Goal: Task Accomplishment & Management: Complete application form

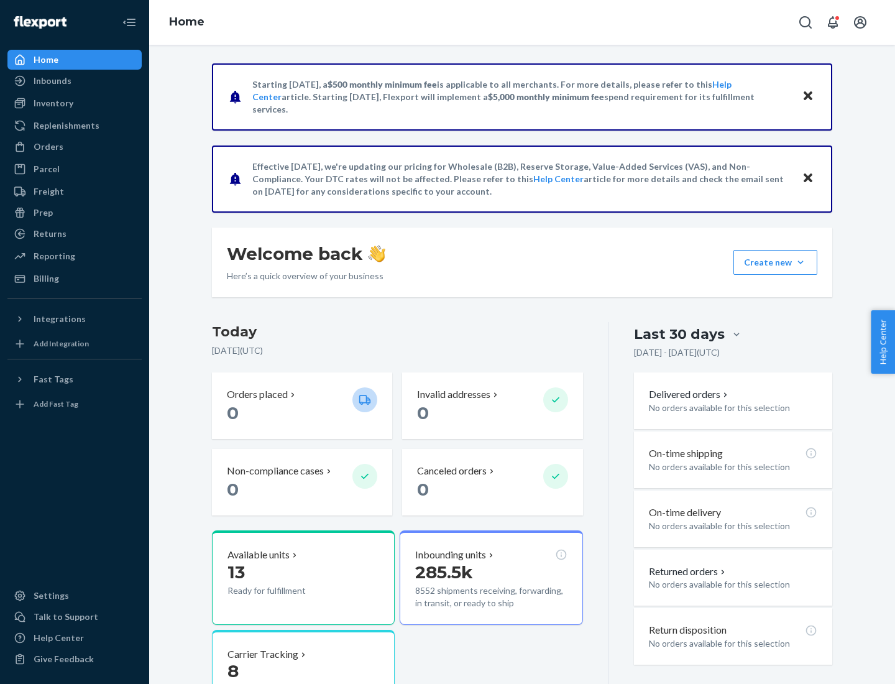
click at [801, 262] on button "Create new Create new inbound Create new order Create new product" at bounding box center [776, 262] width 84 height 25
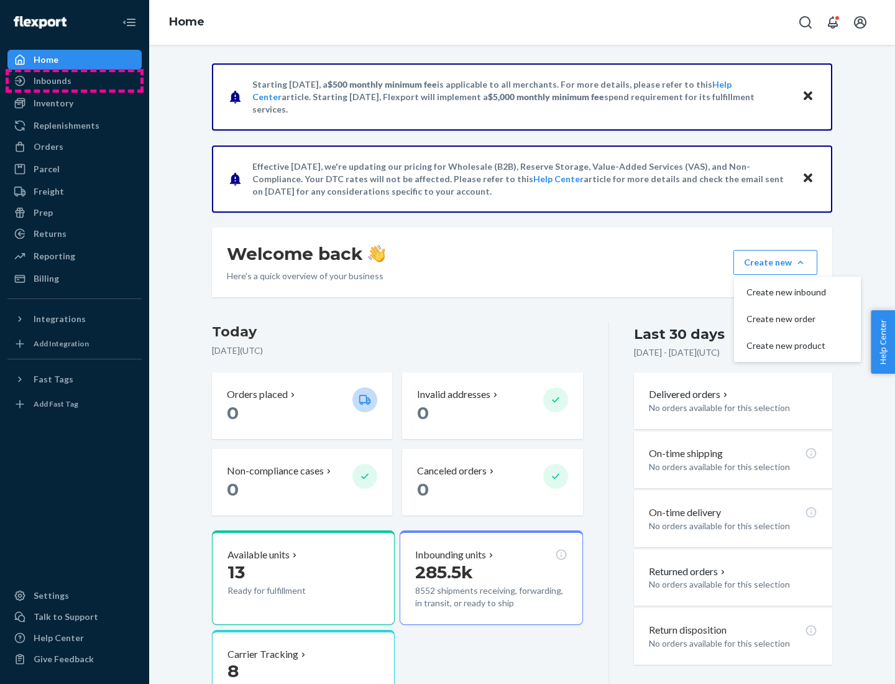
click at [75, 81] on div "Inbounds" at bounding box center [75, 80] width 132 height 17
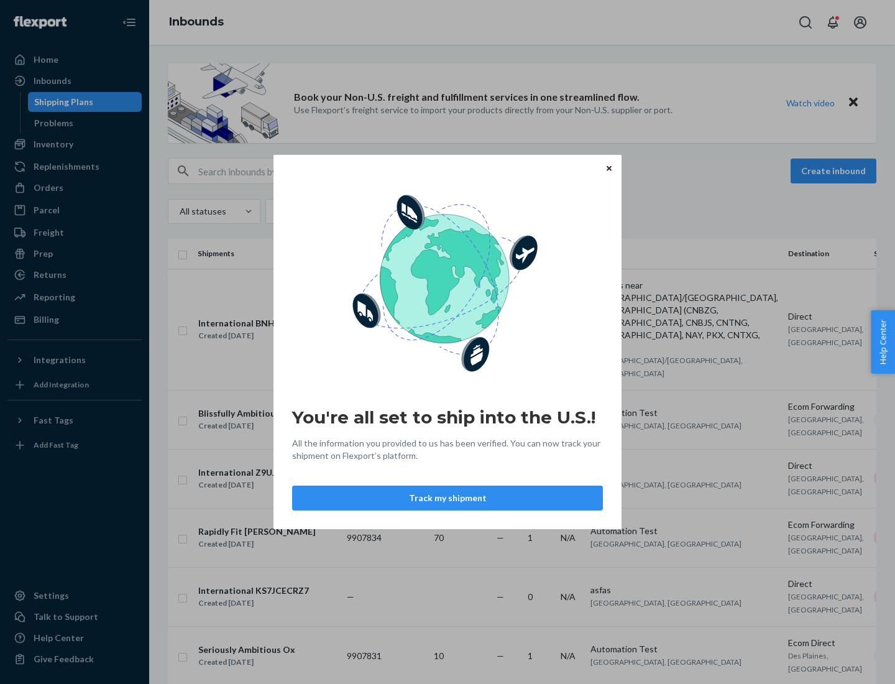
click at [609, 168] on icon "Close" at bounding box center [609, 167] width 5 height 5
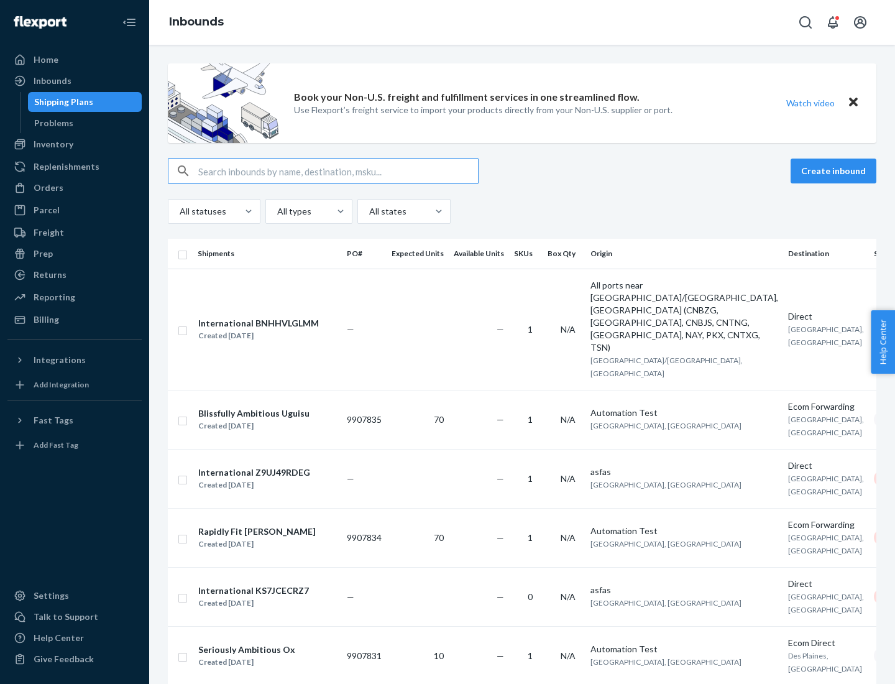
click at [836, 171] on button "Create inbound" at bounding box center [834, 171] width 86 height 25
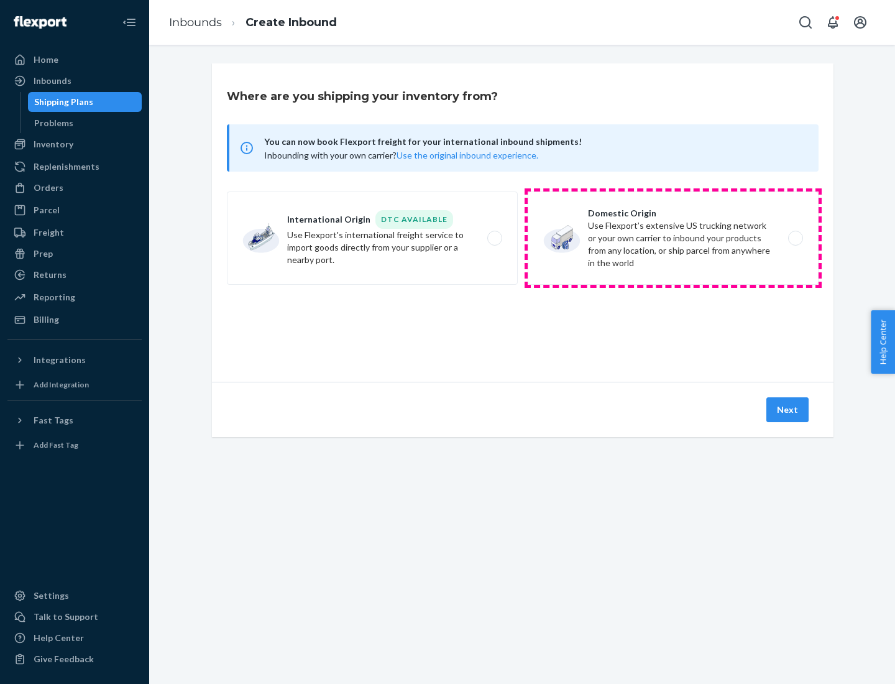
click at [673, 238] on label "Domestic Origin Use Flexport’s extensive US trucking network or your own carrie…" at bounding box center [673, 237] width 291 height 93
click at [795, 238] on input "Domestic Origin Use Flexport’s extensive US trucking network or your own carrie…" at bounding box center [799, 238] width 8 height 8
radio input "true"
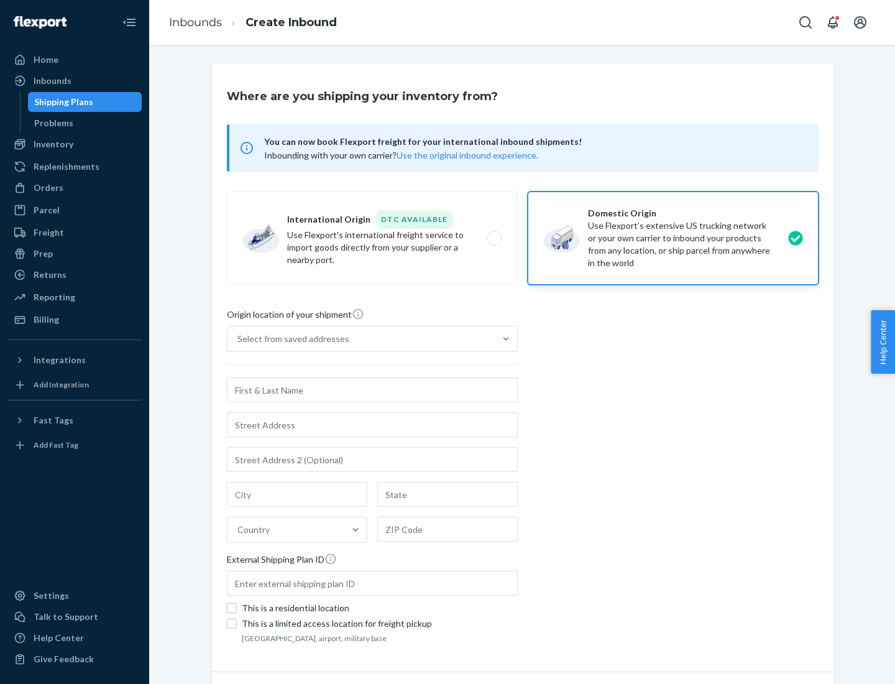
click at [361, 339] on div "Select from saved addresses" at bounding box center [361, 338] width 267 height 25
click at [239, 339] on input "Select from saved addresses" at bounding box center [238, 339] width 1 height 12
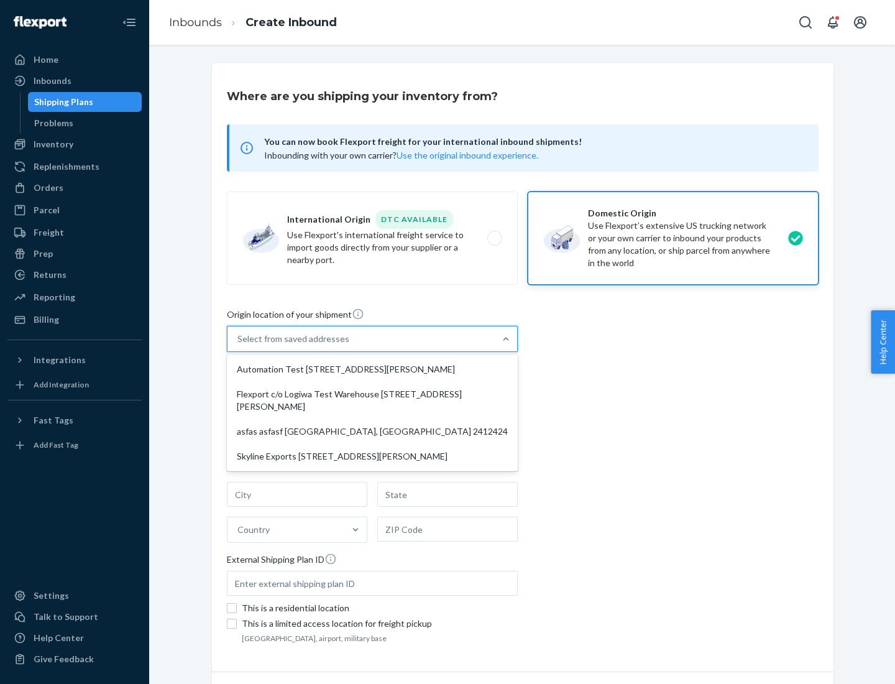
scroll to position [5, 0]
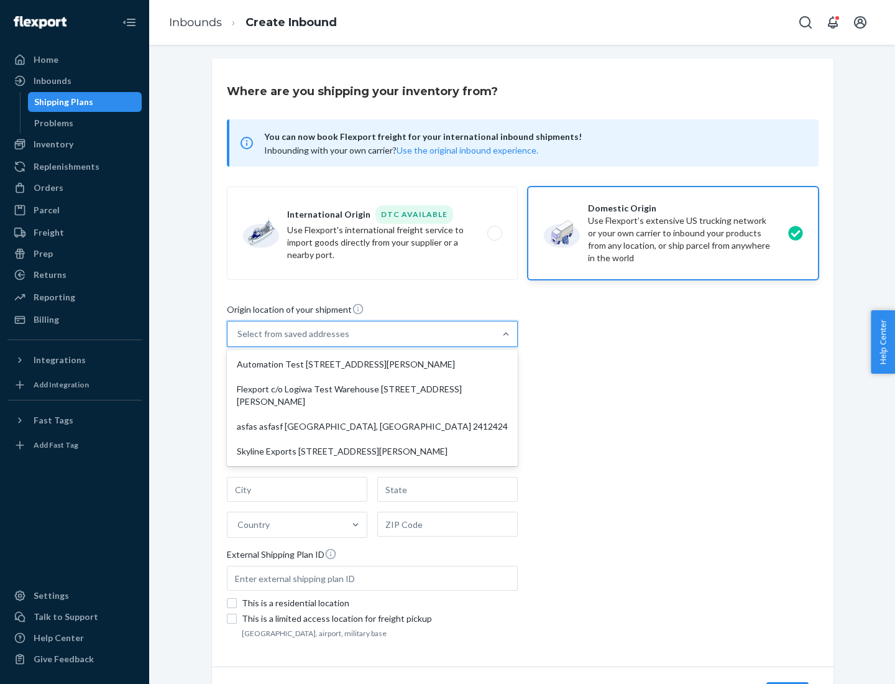
click at [372, 364] on div "Automation Test [STREET_ADDRESS][PERSON_NAME]" at bounding box center [372, 364] width 286 height 25
click at [239, 340] on input "option Automation Test [STREET_ADDRESS][PERSON_NAME] focused, 1 of 4. 4 results…" at bounding box center [238, 334] width 1 height 12
type input "Automation Test"
type input "9th Floor"
type input "[GEOGRAPHIC_DATA]"
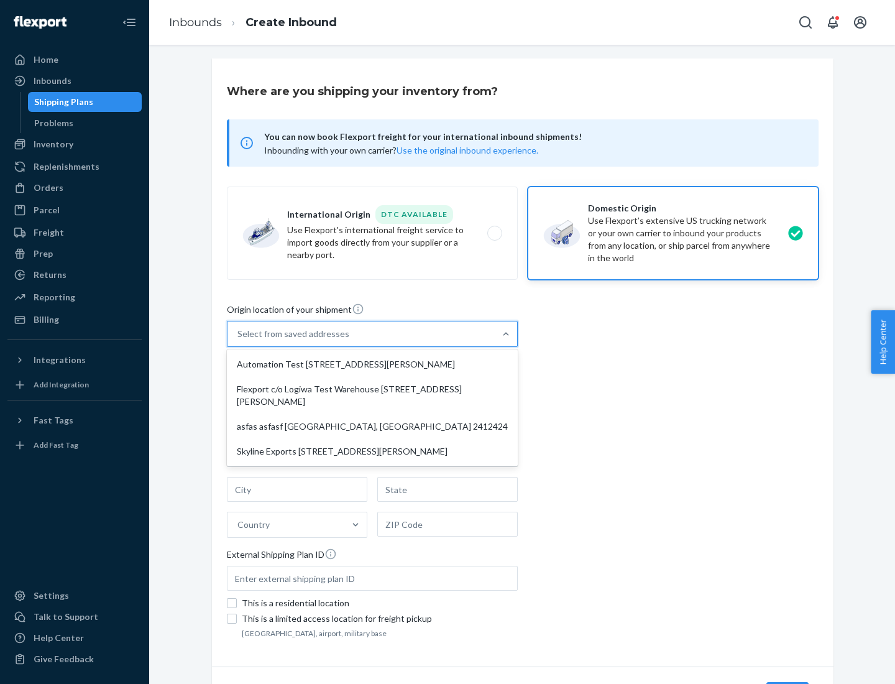
type input "CA"
type input "94104"
type input "[STREET_ADDRESS][PERSON_NAME]"
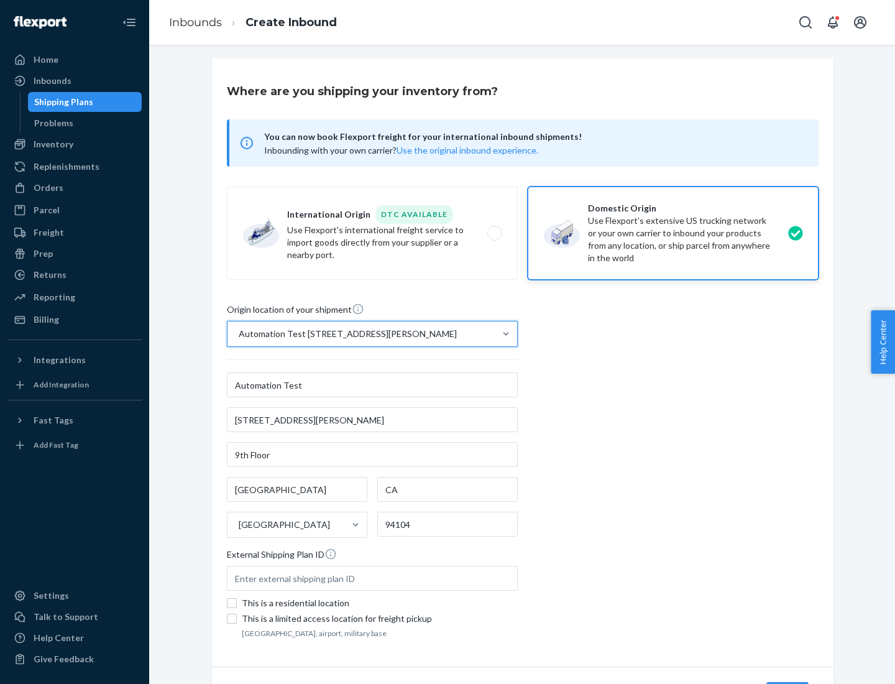
scroll to position [73, 0]
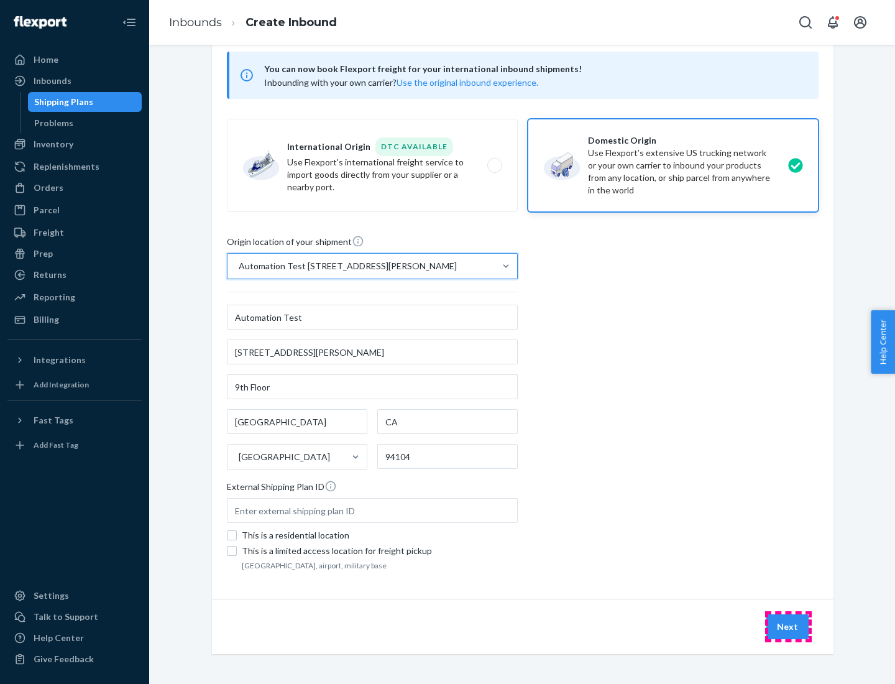
click at [788, 627] on button "Next" at bounding box center [788, 626] width 42 height 25
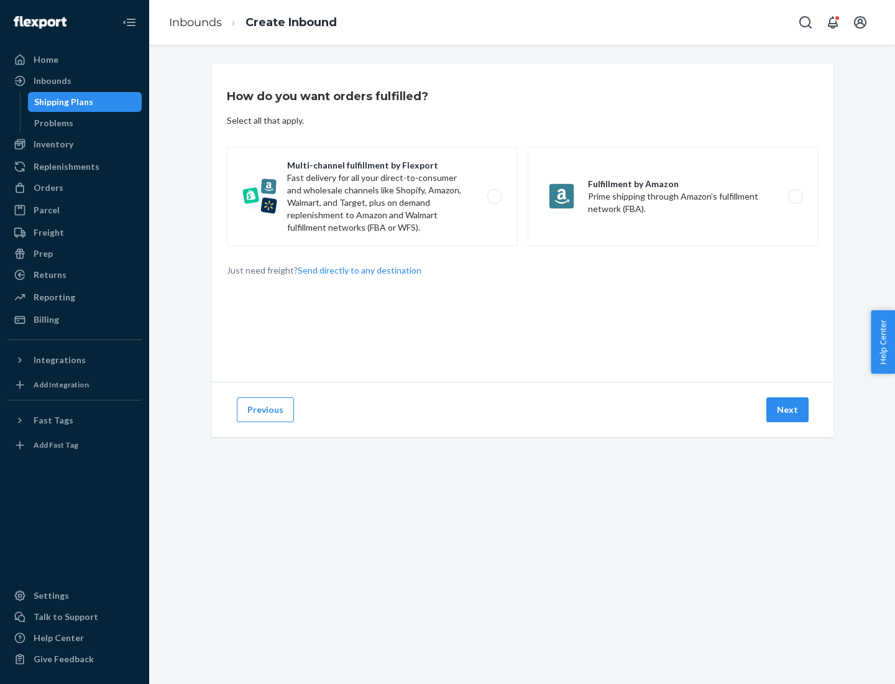
click at [372, 196] on label "Multi-channel fulfillment by Flexport Fast delivery for all your direct-to-cons…" at bounding box center [372, 196] width 291 height 99
click at [494, 196] on input "Multi-channel fulfillment by Flexport Fast delivery for all your direct-to-cons…" at bounding box center [498, 197] width 8 height 8
radio input "true"
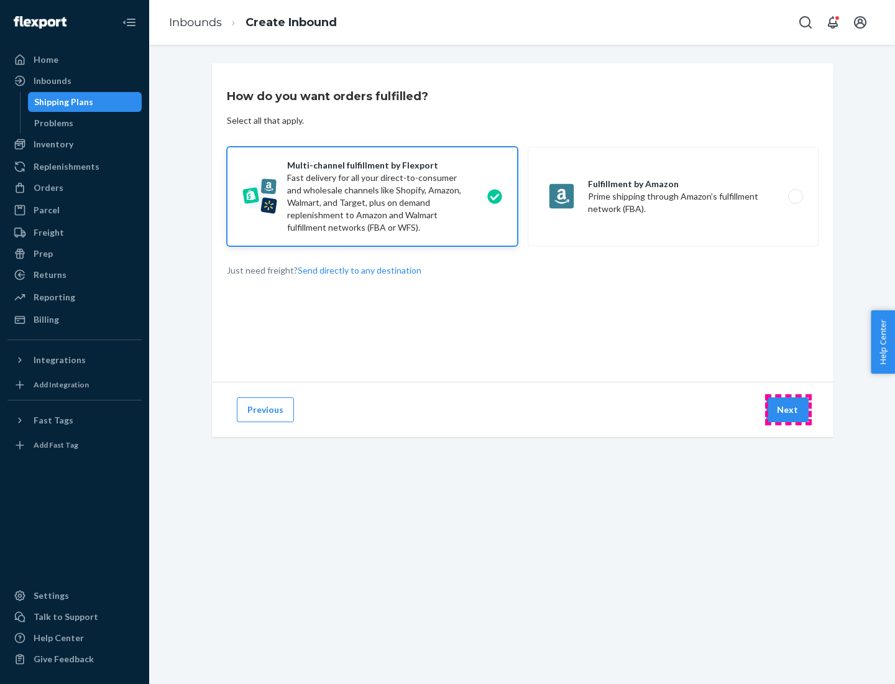
click at [788, 410] on button "Next" at bounding box center [788, 409] width 42 height 25
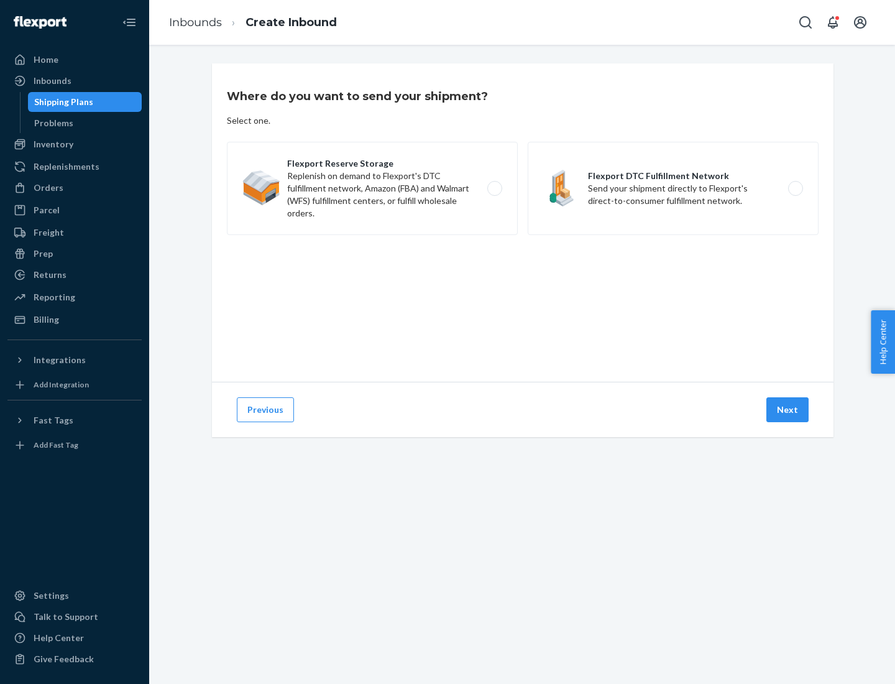
click at [372, 188] on label "Flexport Reserve Storage Replenish on demand to Flexport's DTC fulfillment netw…" at bounding box center [372, 188] width 291 height 93
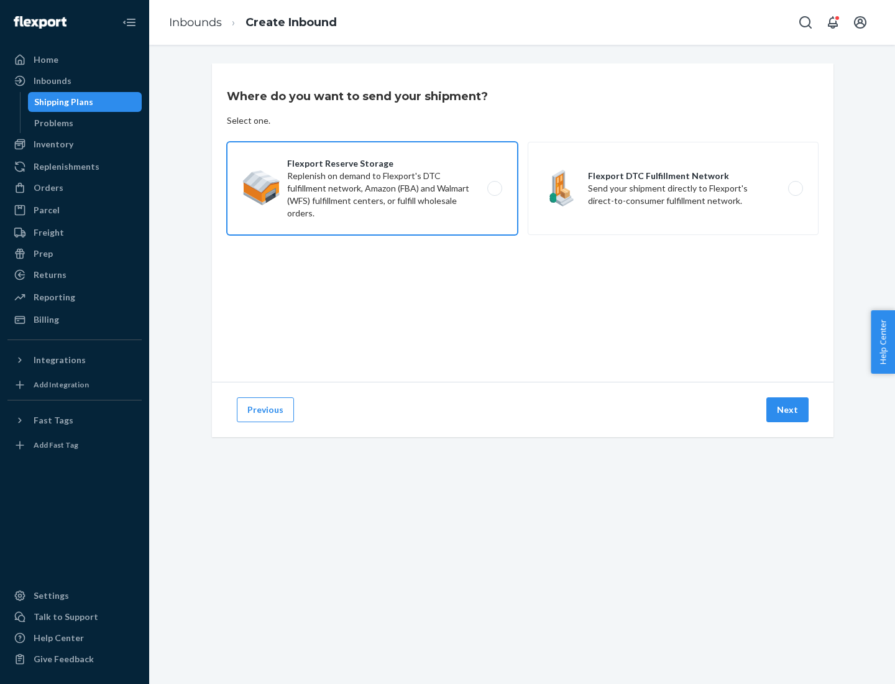
click at [494, 188] on input "Flexport Reserve Storage Replenish on demand to Flexport's DTC fulfillment netw…" at bounding box center [498, 189] width 8 height 8
radio input "true"
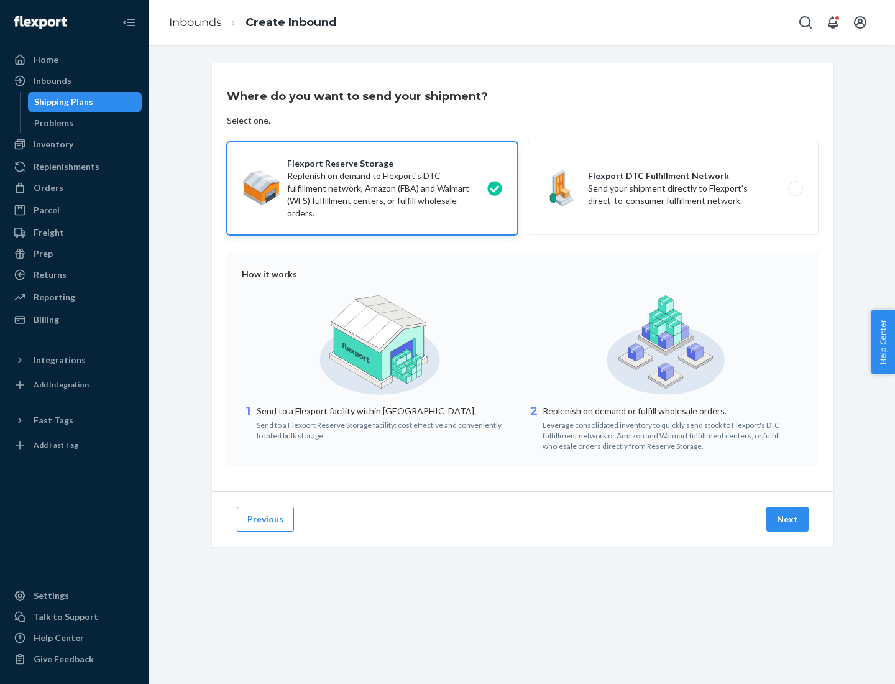
click at [788, 519] on button "Next" at bounding box center [788, 519] width 42 height 25
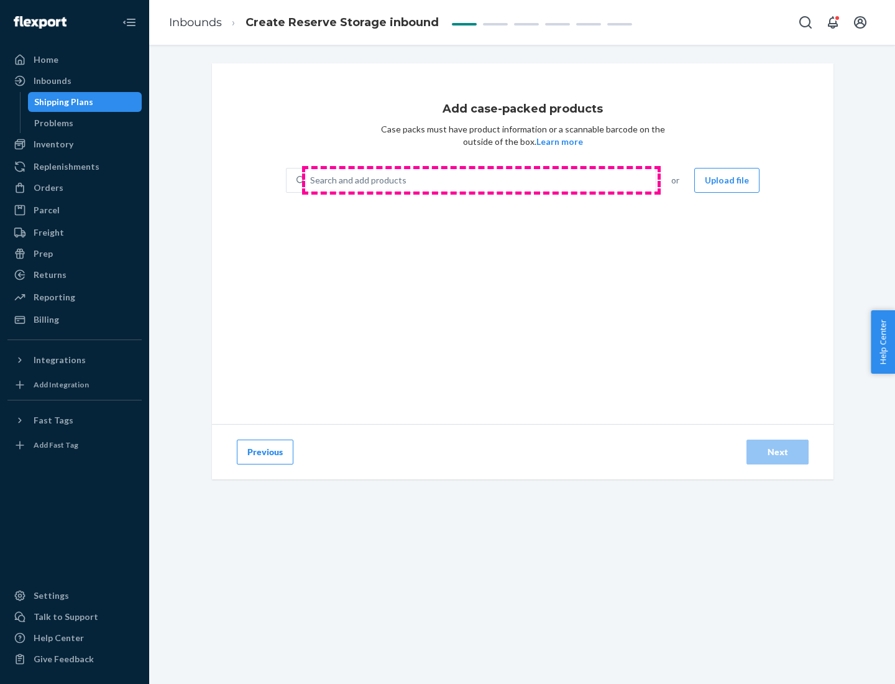
click at [481, 180] on div "Search and add products" at bounding box center [480, 180] width 351 height 22
click at [311, 180] on input "Search and add products" at bounding box center [310, 180] width 1 height 12
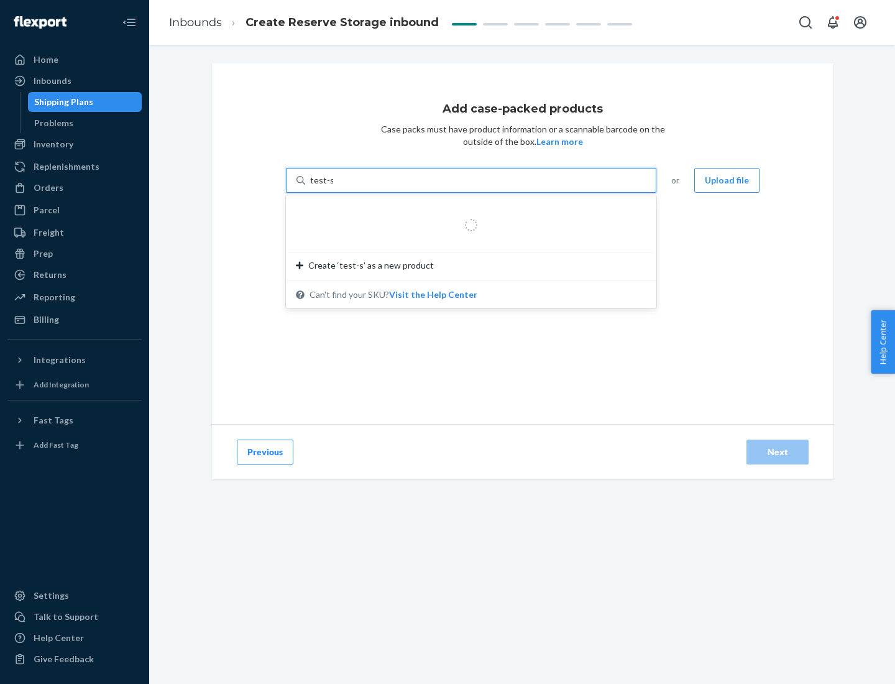
type input "test-syn"
click at [467, 210] on div "test - syn - test" at bounding box center [466, 210] width 341 height 12
click at [343, 187] on input "test-syn" at bounding box center [326, 180] width 32 height 12
type input "1"
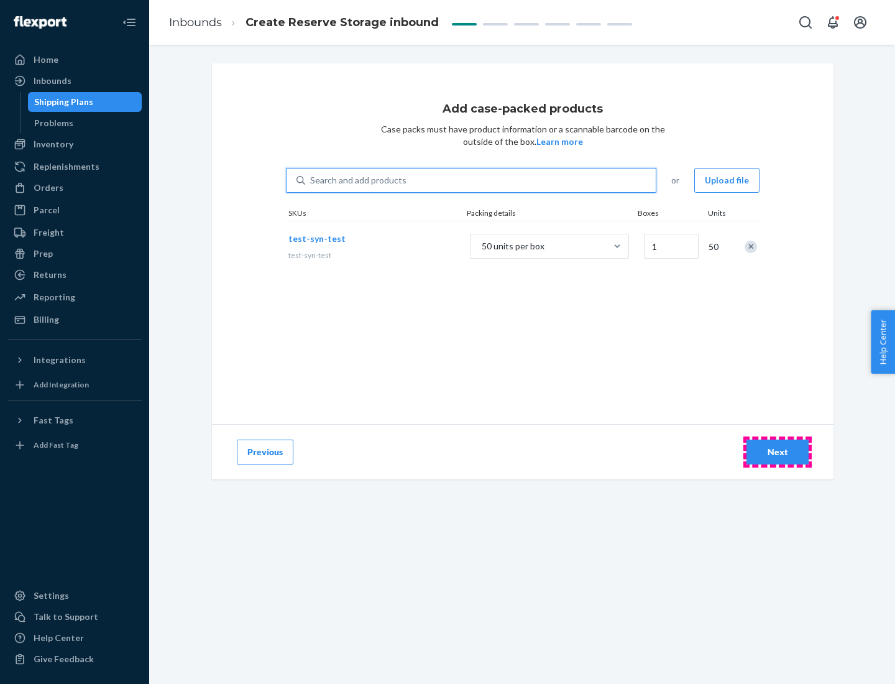
click at [778, 452] on div "Next" at bounding box center [777, 452] width 41 height 12
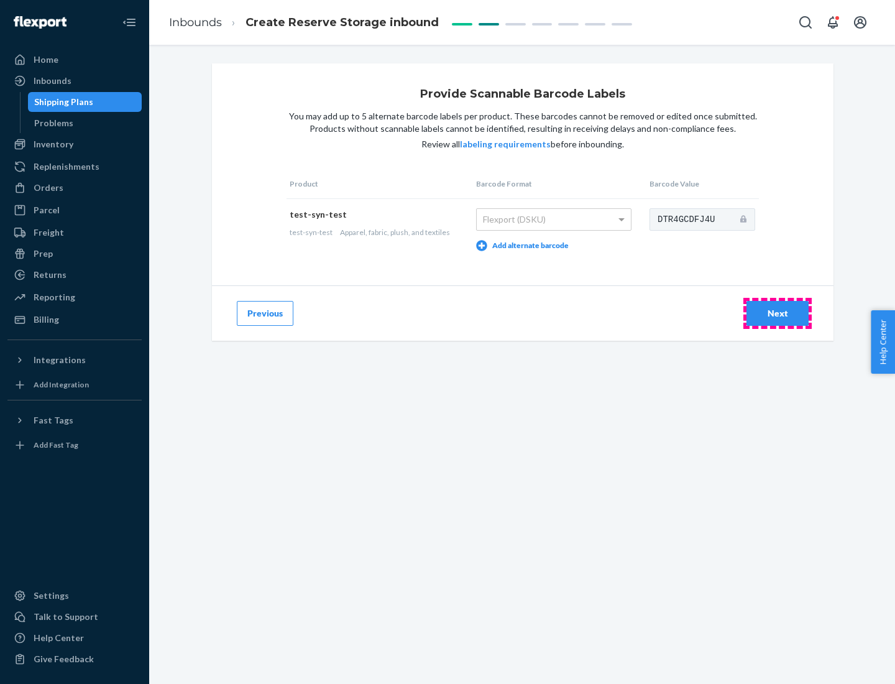
click at [778, 313] on div "Next" at bounding box center [777, 313] width 41 height 12
